Goal: Information Seeking & Learning: Learn about a topic

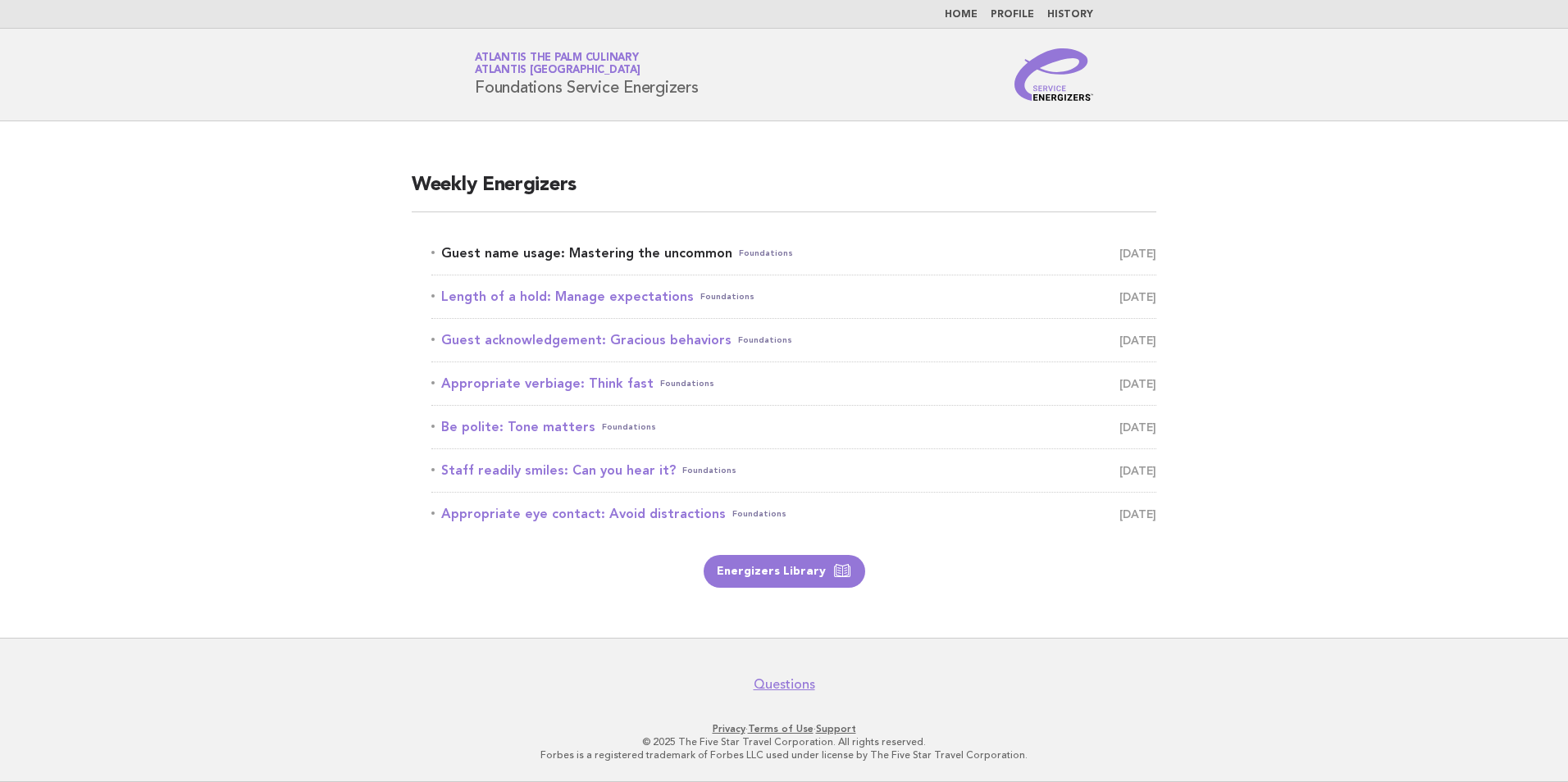
click at [573, 254] on link "Guest name usage: Mastering the uncommon Foundations [DATE]" at bounding box center [794, 254] width 725 height 23
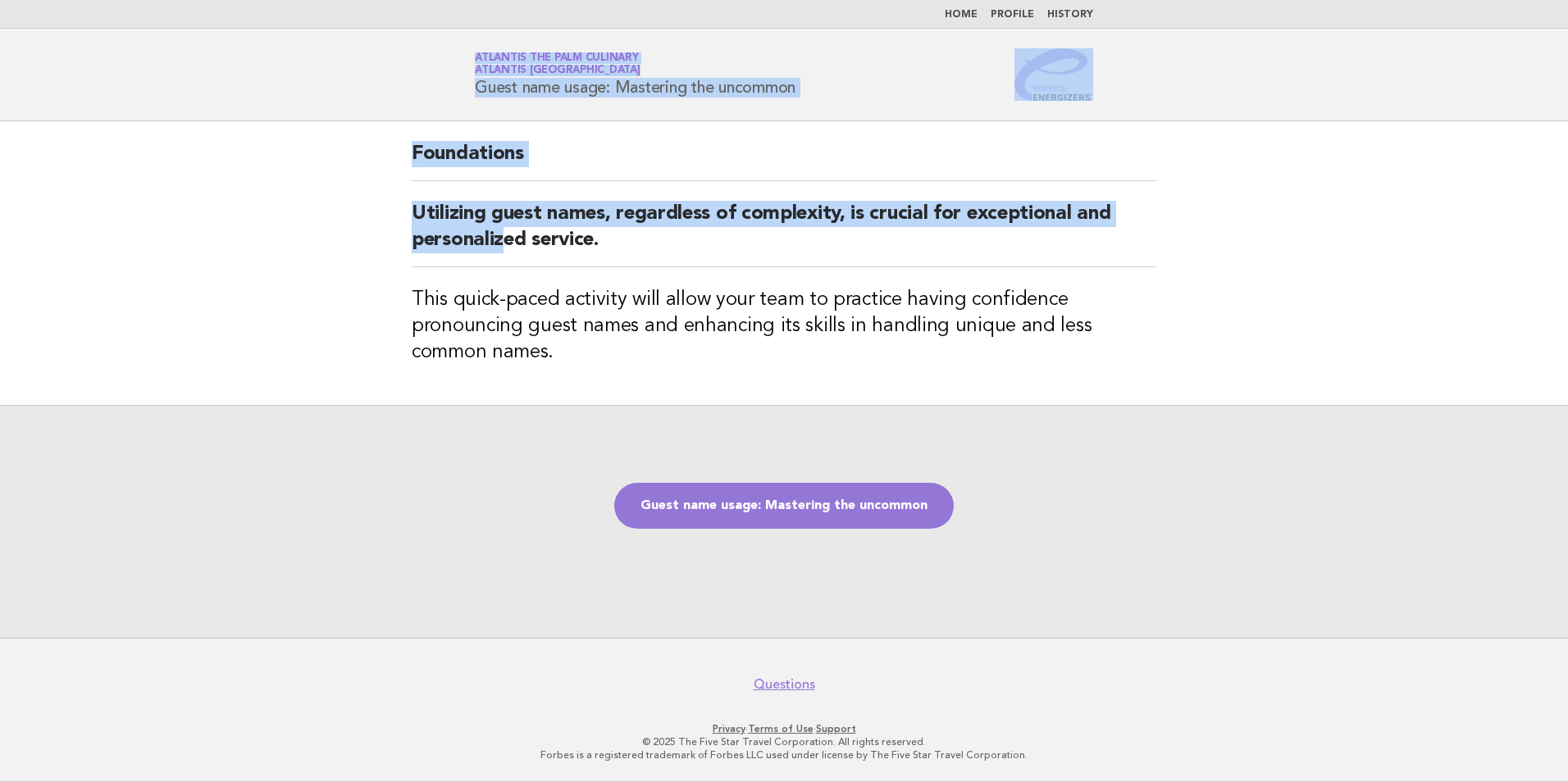
drag, startPoint x: 330, startPoint y: 30, endPoint x: 503, endPoint y: 267, distance: 293.4
click at [503, 267] on body "Home Profile History Service Energizers Atlantis The Palm Culinary Atlantis [GE…" at bounding box center [784, 391] width 1568 height 782
drag, startPoint x: 503, startPoint y: 267, endPoint x: 712, endPoint y: 155, distance: 237.1
click at [712, 155] on h2 "Foundations" at bounding box center [784, 160] width 745 height 40
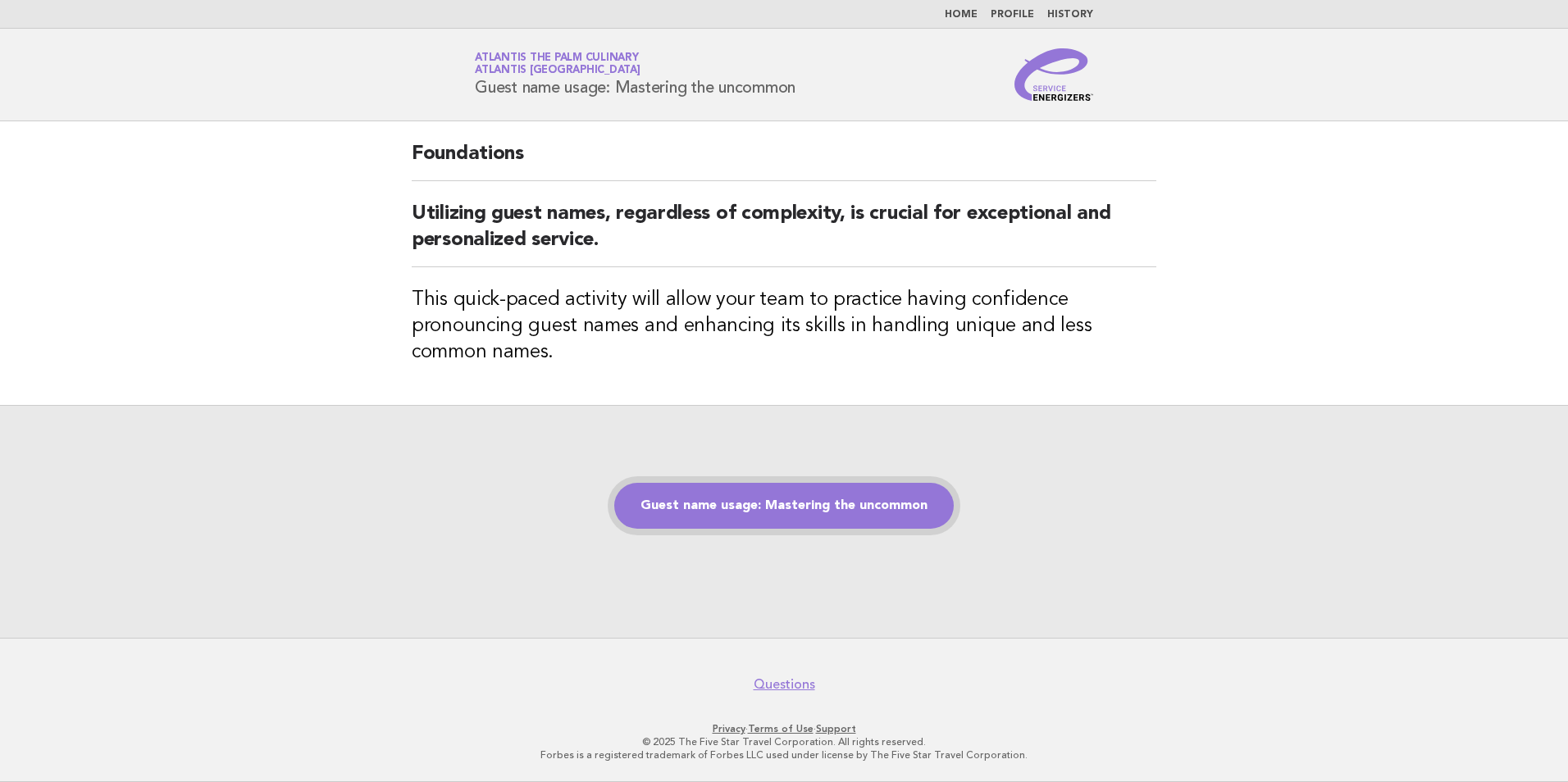
click at [798, 513] on link "Guest name usage: Mastering the uncommon" at bounding box center [784, 505] width 339 height 46
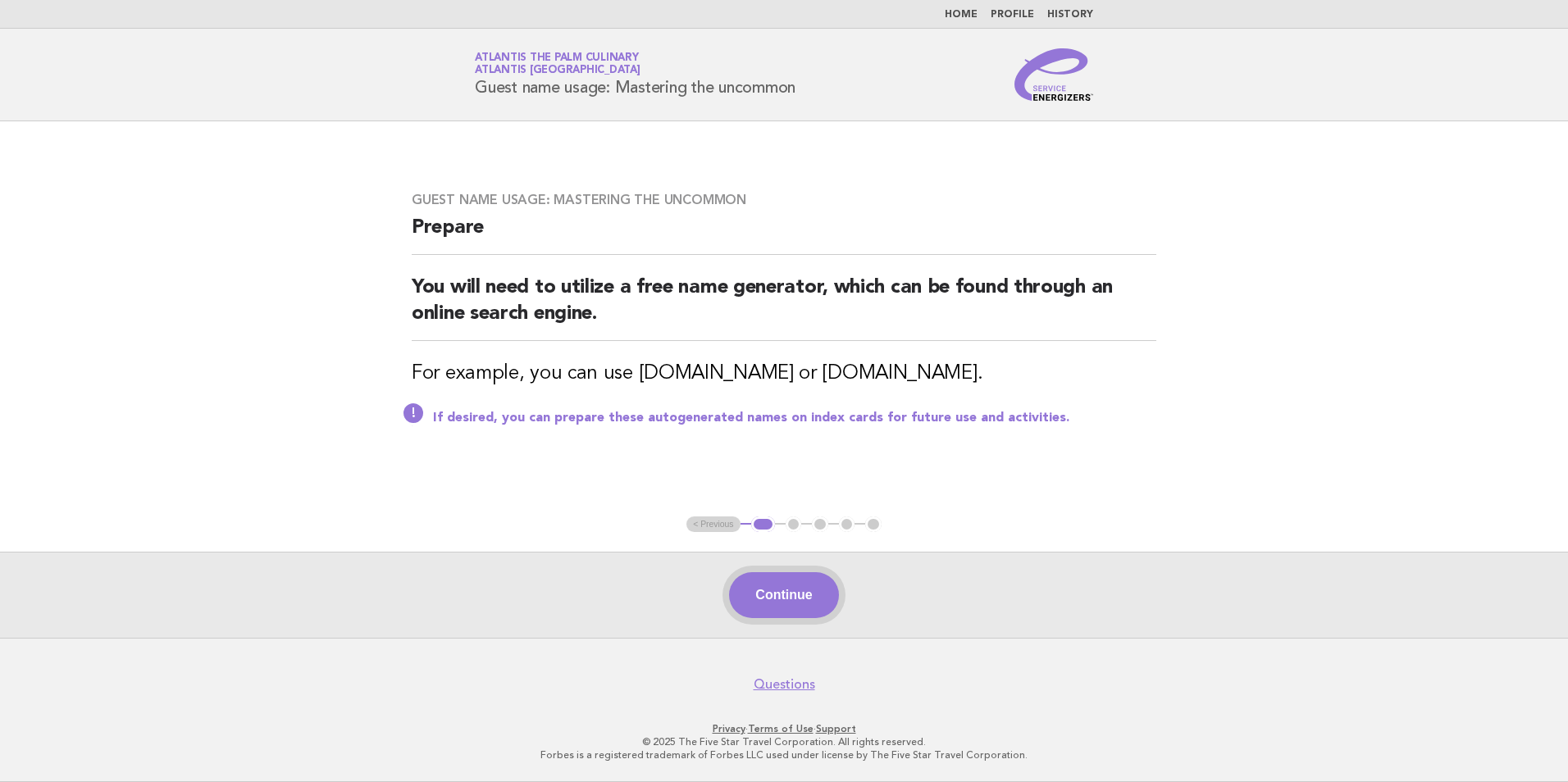
click at [796, 598] on button "Continue" at bounding box center [783, 595] width 109 height 46
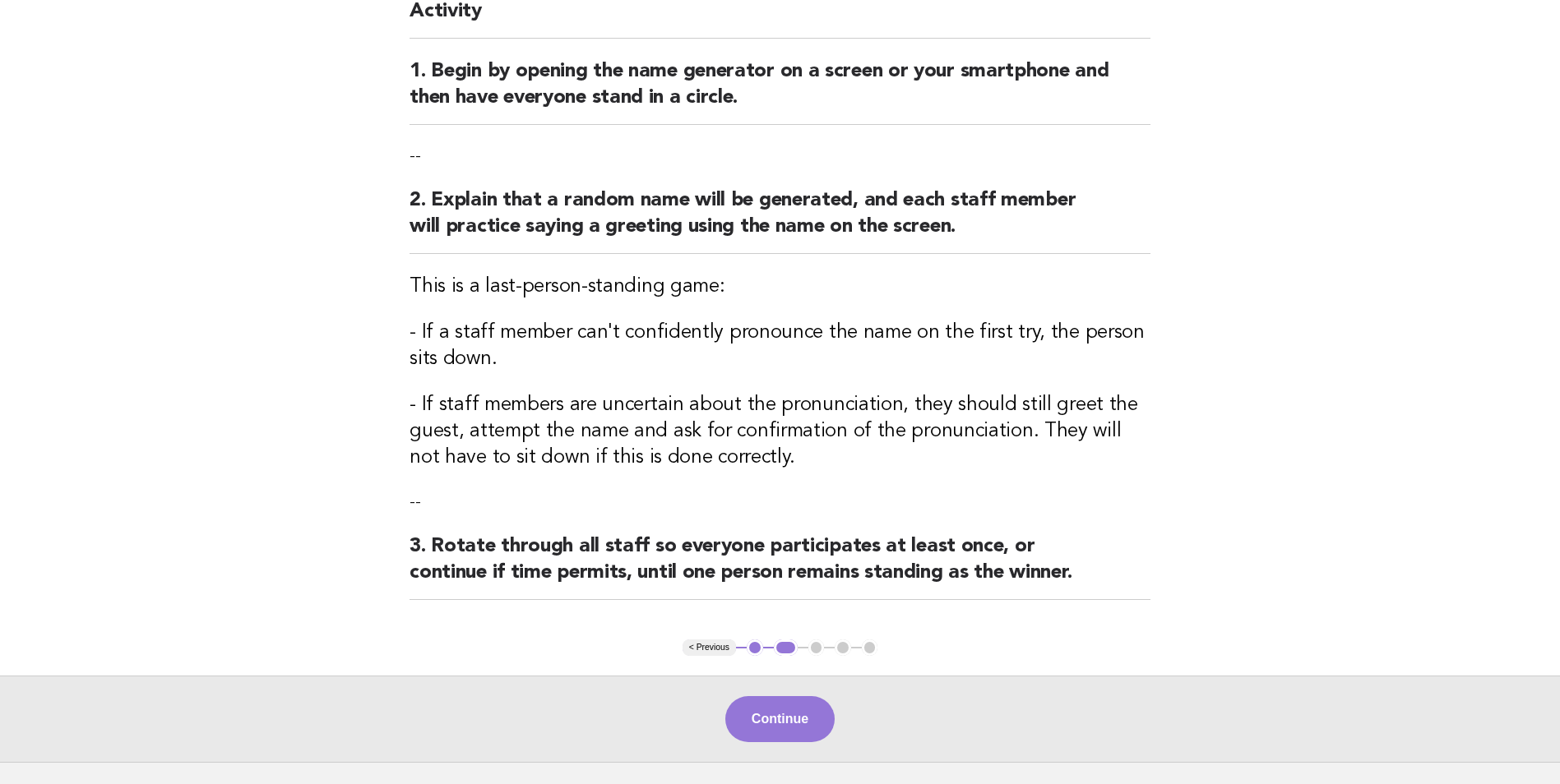
scroll to position [288, 0]
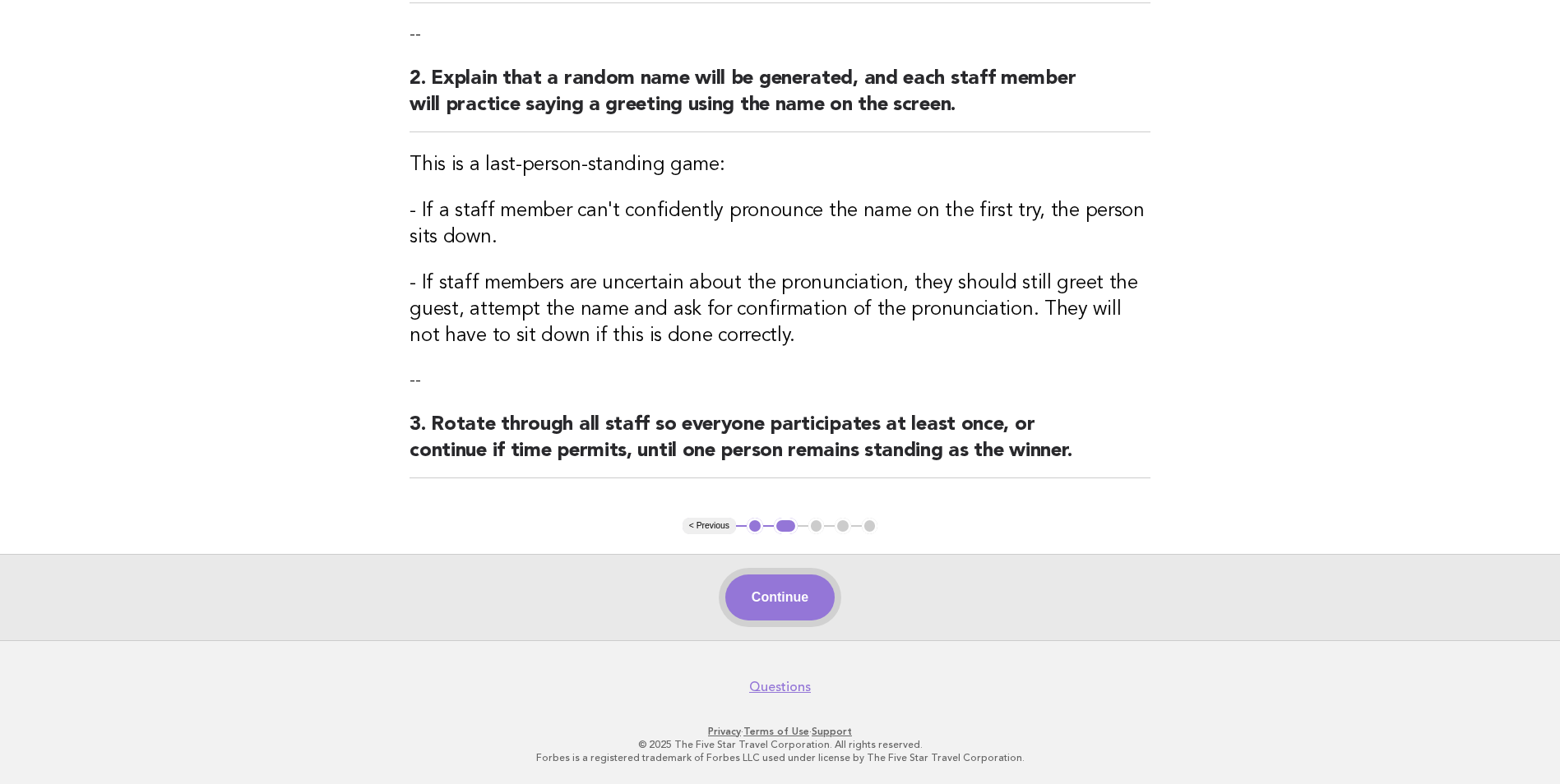
click at [782, 608] on button "Continue" at bounding box center [780, 597] width 109 height 46
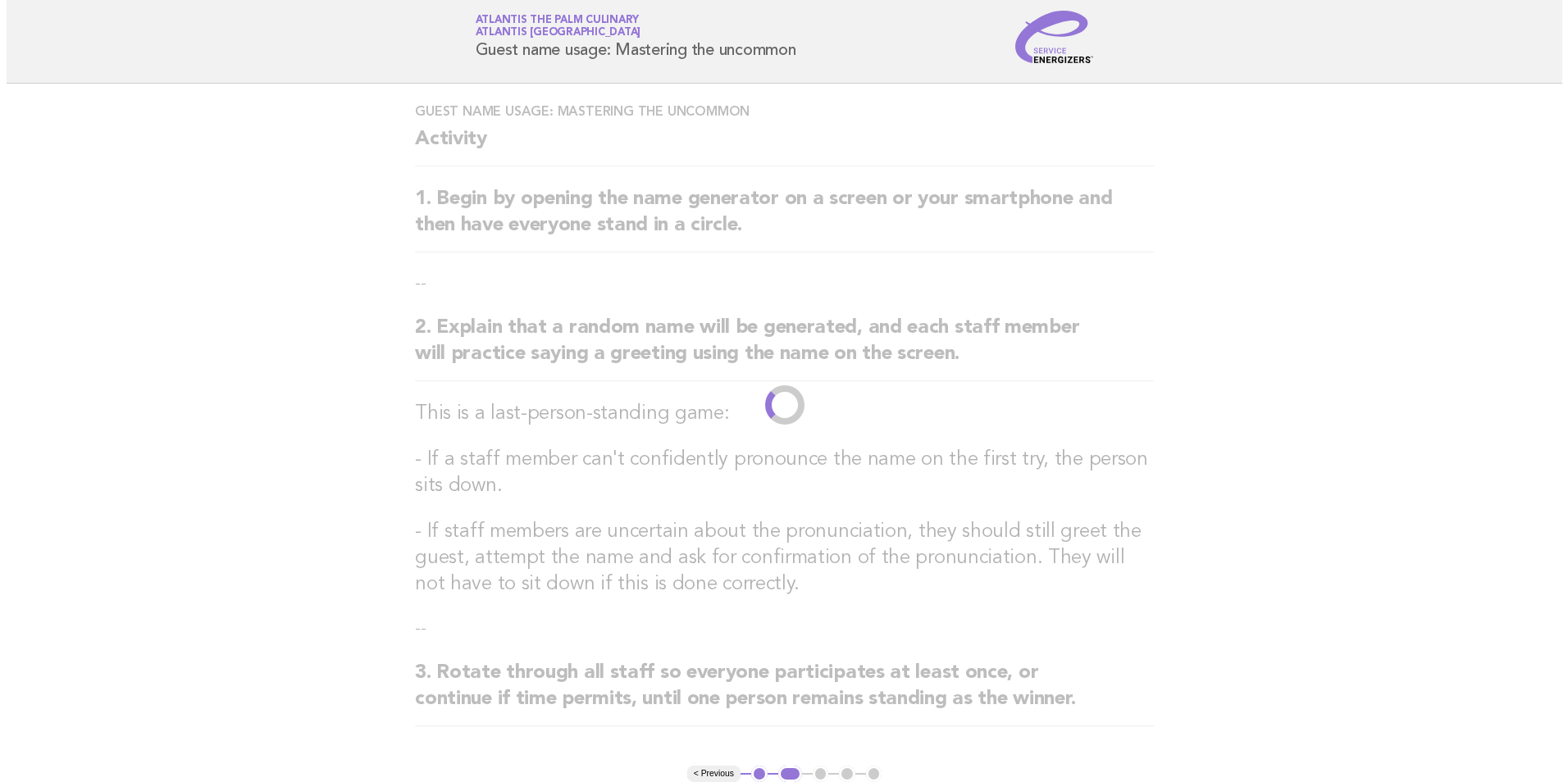
scroll to position [0, 0]
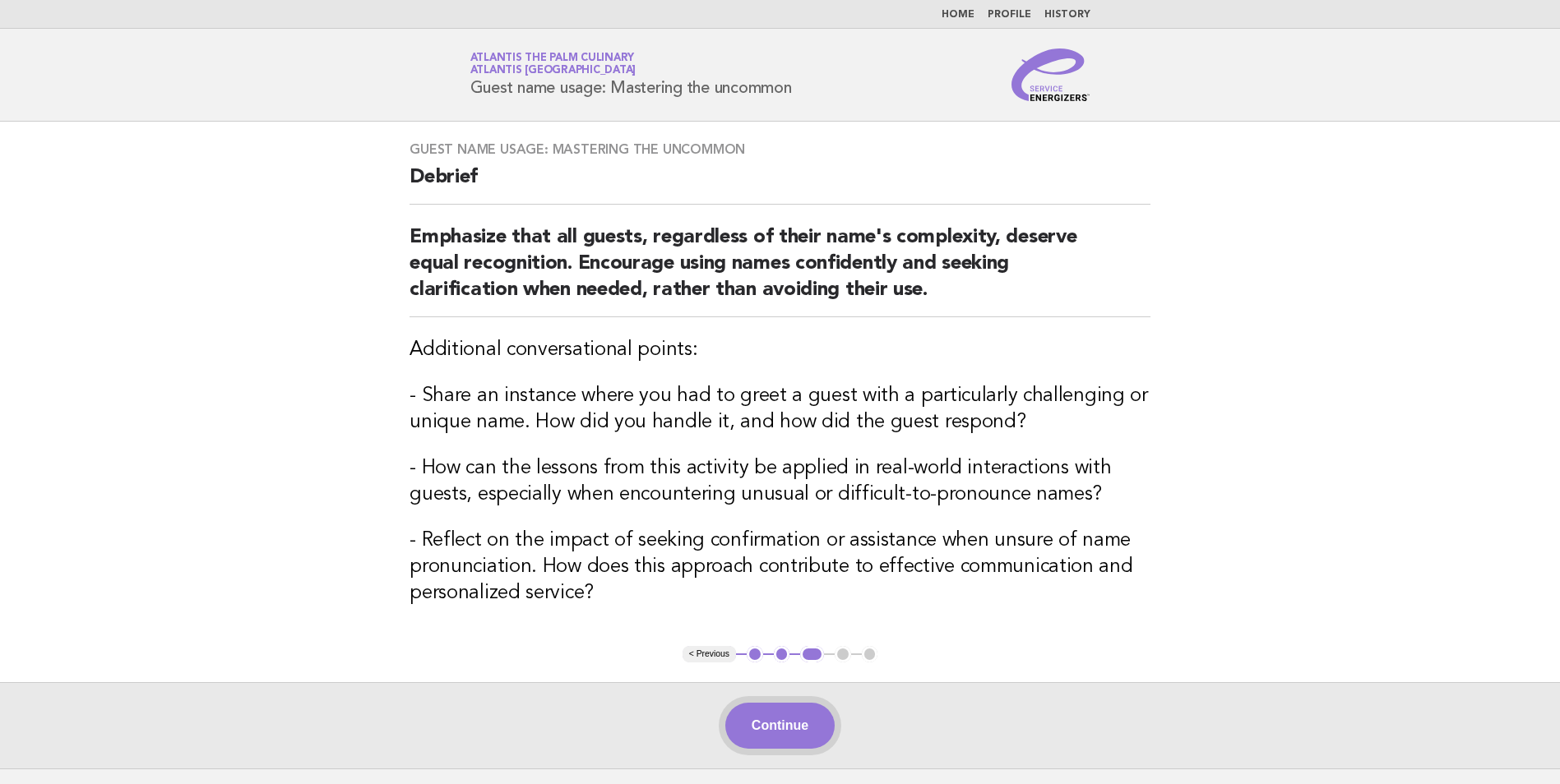
click at [786, 721] on button "Continue" at bounding box center [780, 725] width 109 height 46
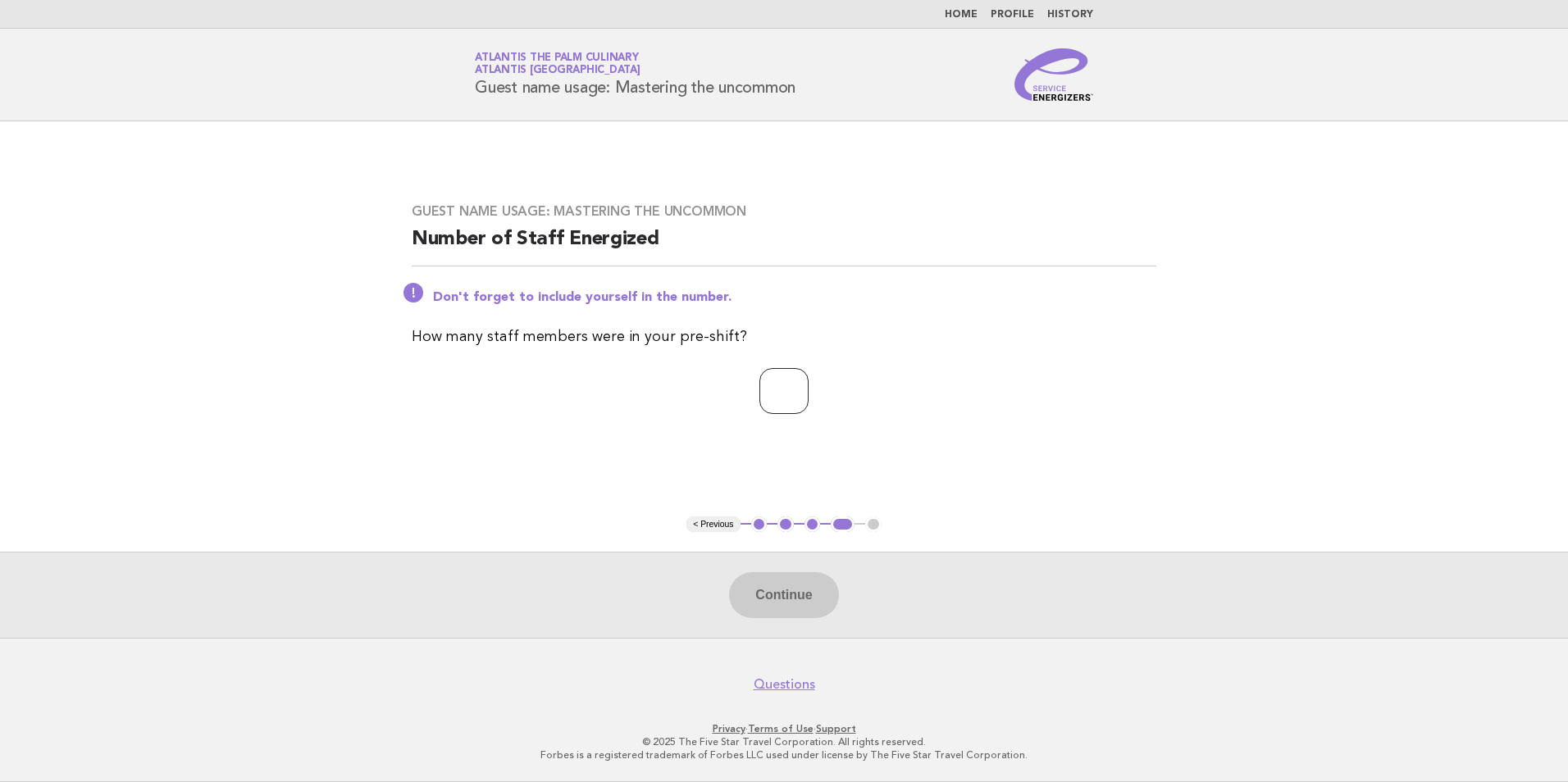
click at [808, 386] on input "*" at bounding box center [784, 391] width 49 height 46
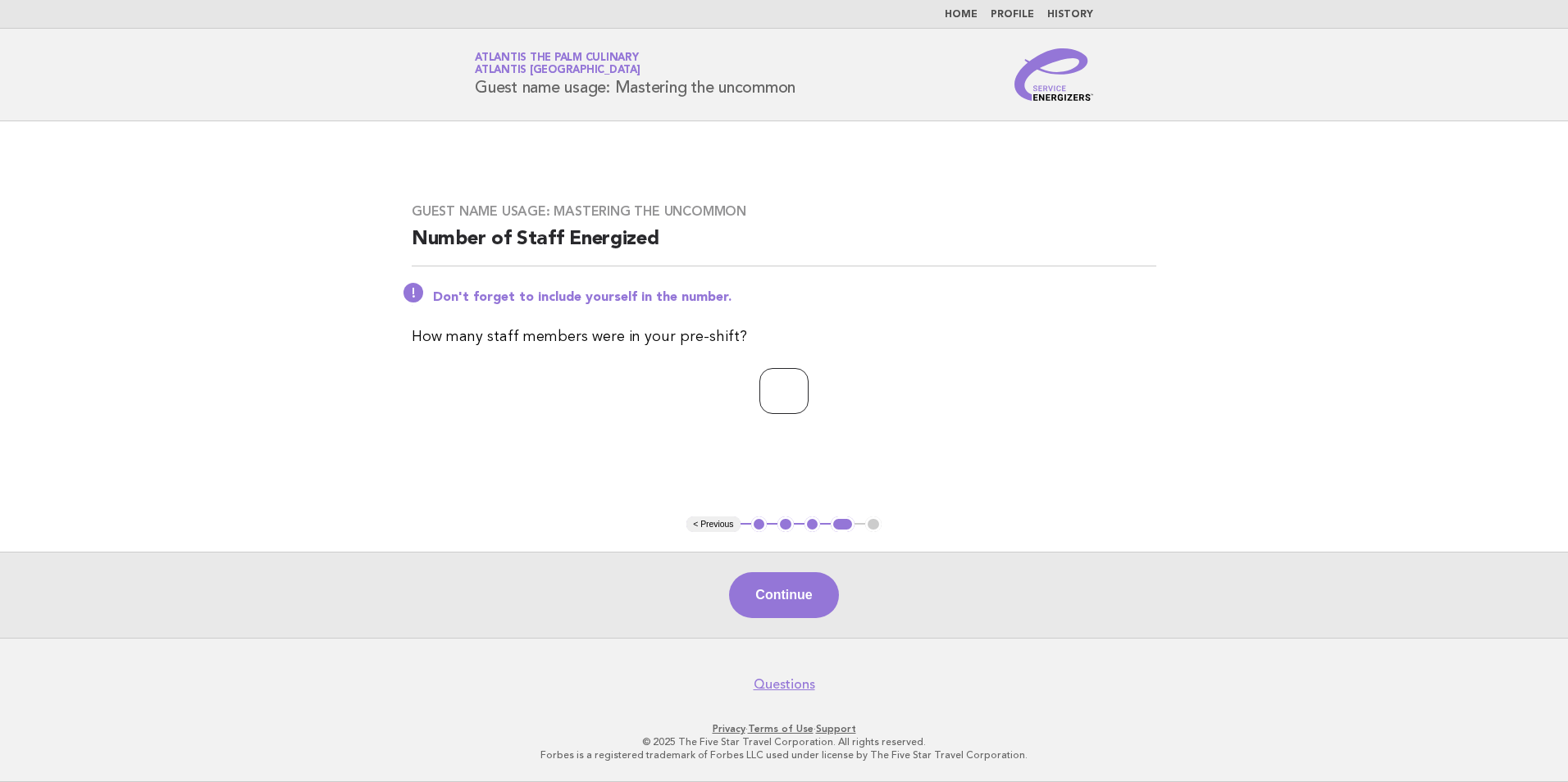
click at [808, 386] on input "*" at bounding box center [784, 391] width 49 height 46
type input "**"
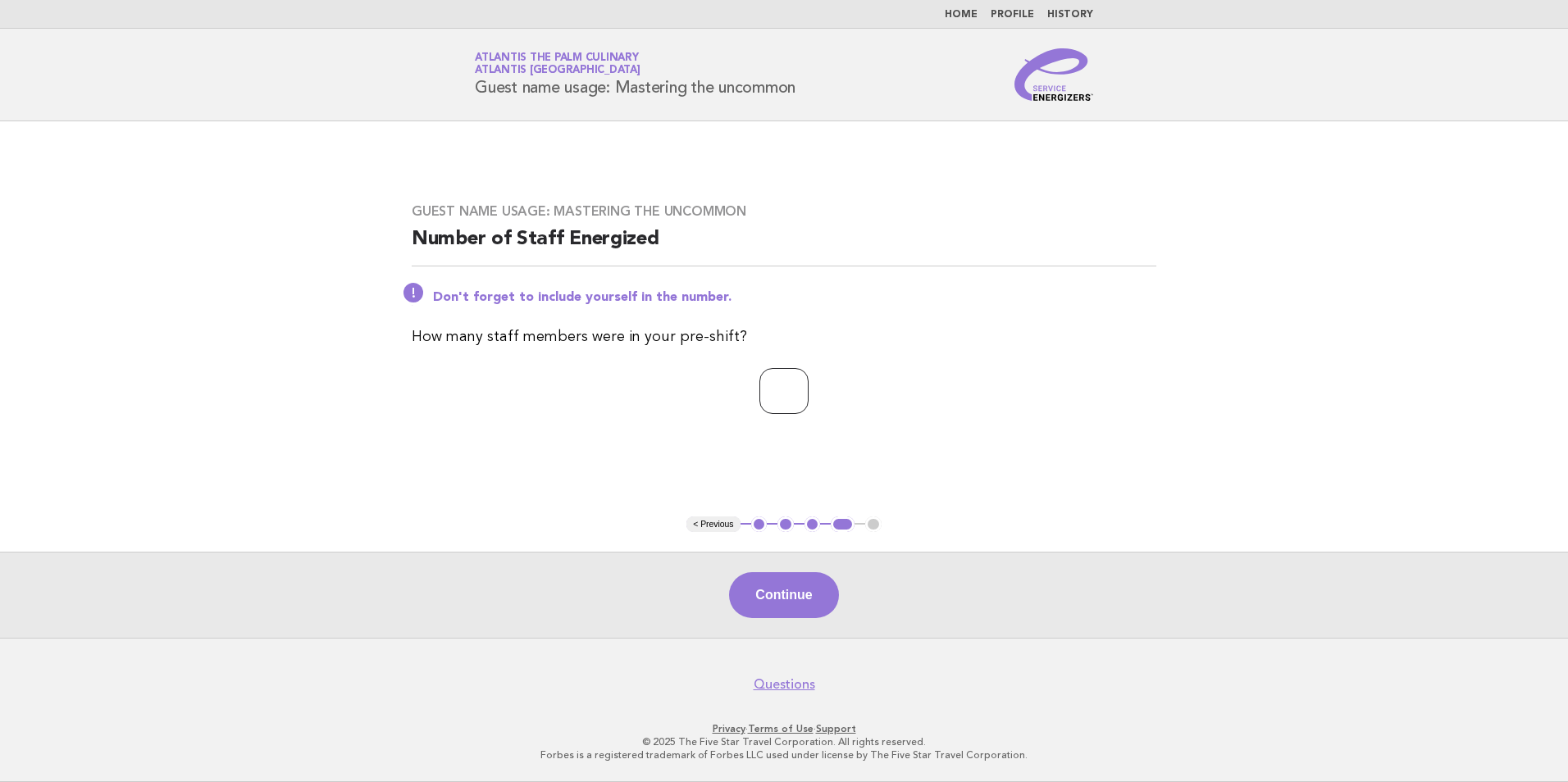
click at [808, 386] on input "**" at bounding box center [784, 391] width 49 height 46
click at [788, 600] on button "Continue" at bounding box center [783, 595] width 109 height 46
